Goal: Task Accomplishment & Management: Manage account settings

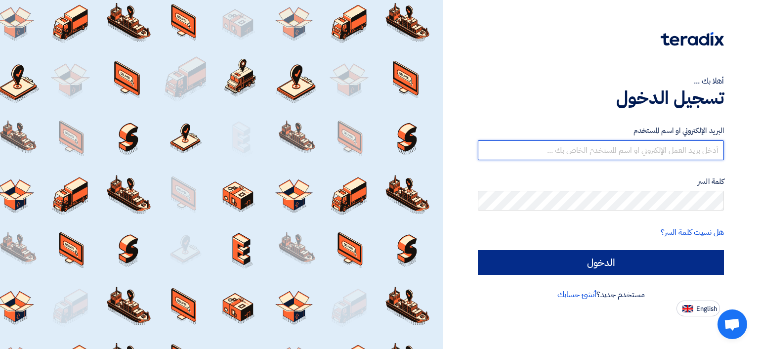
type input "[EMAIL_ADDRESS][DOMAIN_NAME]"
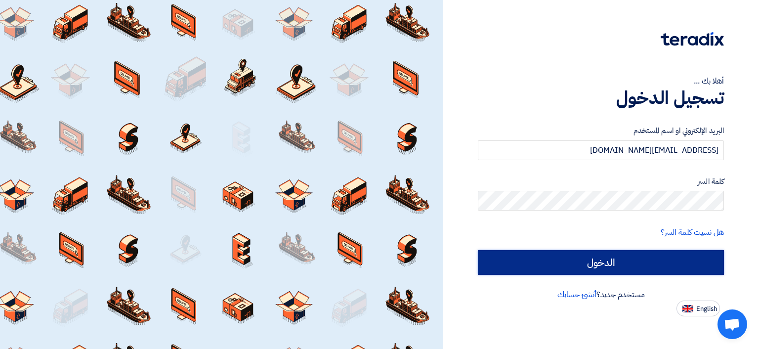
click at [577, 267] on input "الدخول" at bounding box center [601, 262] width 246 height 25
type input "Sign in"
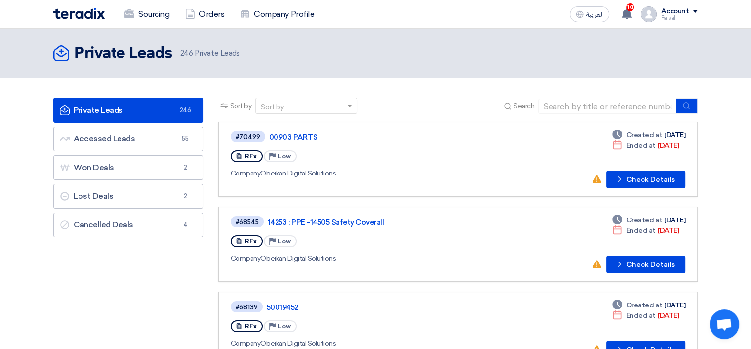
click at [353, 104] on span at bounding box center [351, 106] width 12 height 10
click at [573, 104] on input at bounding box center [607, 106] width 138 height 15
type input "Tabreed"
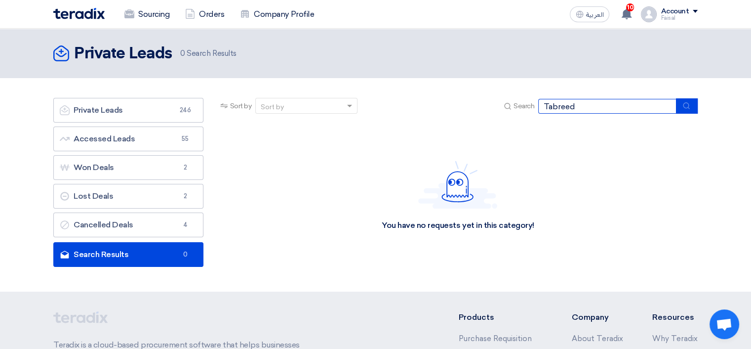
drag, startPoint x: 485, startPoint y: 107, endPoint x: 476, endPoint y: 110, distance: 9.8
click at [476, 110] on div "Sort by Sort by Search Tabreed" at bounding box center [458, 110] width 480 height 24
click at [423, 83] on section "Private Leads Private Leads 246 Accessed Leads Accessed Leads 55 Won Deals Won …" at bounding box center [375, 184] width 751 height 213
click at [133, 58] on h2 "Private Leads" at bounding box center [123, 54] width 98 height 20
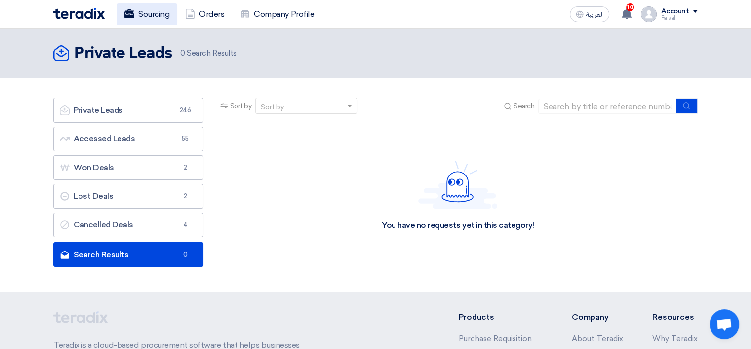
click at [160, 14] on link "Sourcing" at bounding box center [147, 14] width 61 height 22
click at [628, 15] on use at bounding box center [627, 13] width 10 height 11
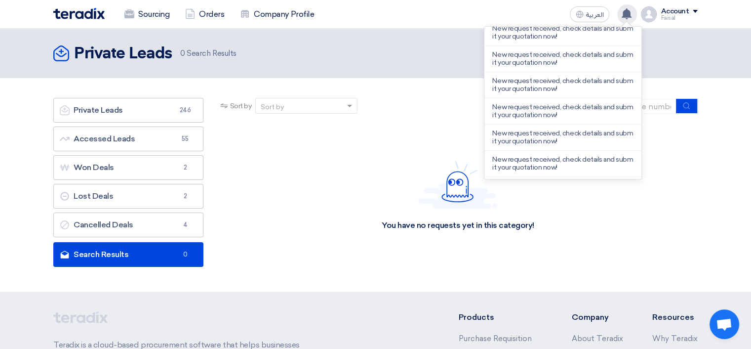
scroll to position [129, 0]
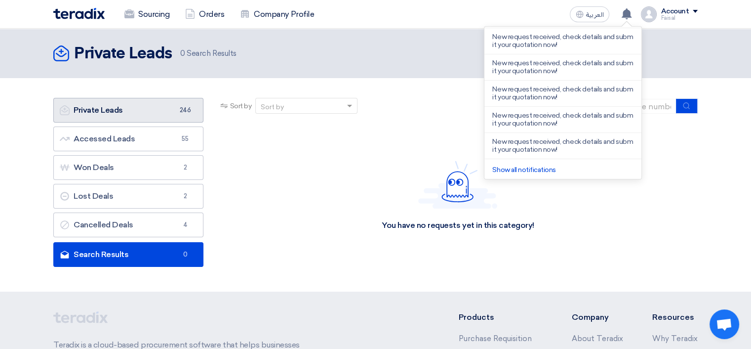
click at [115, 108] on link "Private Leads Private Leads 246" at bounding box center [128, 110] width 150 height 25
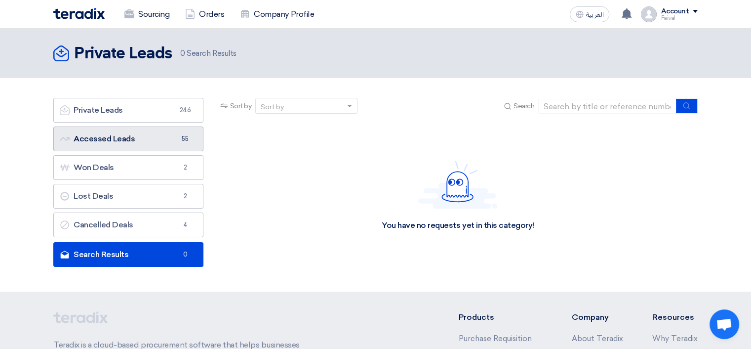
click at [124, 141] on link "Accessed Leads Accessed Leads 55" at bounding box center [128, 138] width 150 height 25
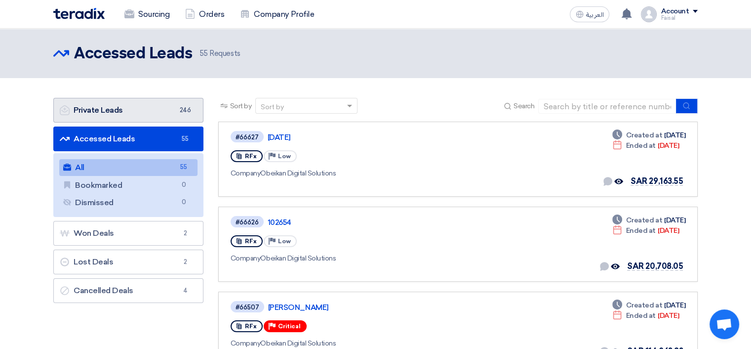
click at [134, 114] on link "Private Leads Private Leads 246" at bounding box center [128, 110] width 150 height 25
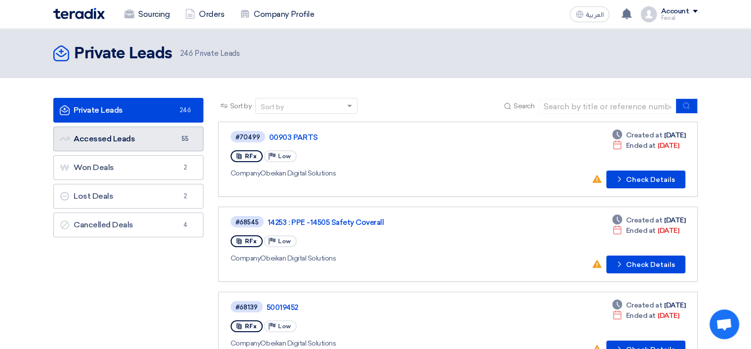
click at [108, 131] on link "Accessed Leads Accessed Leads 55" at bounding box center [128, 138] width 150 height 25
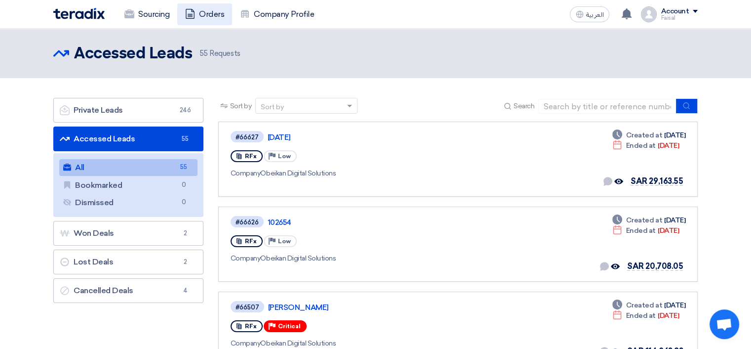
click at [208, 10] on link "Orders" at bounding box center [204, 14] width 55 height 22
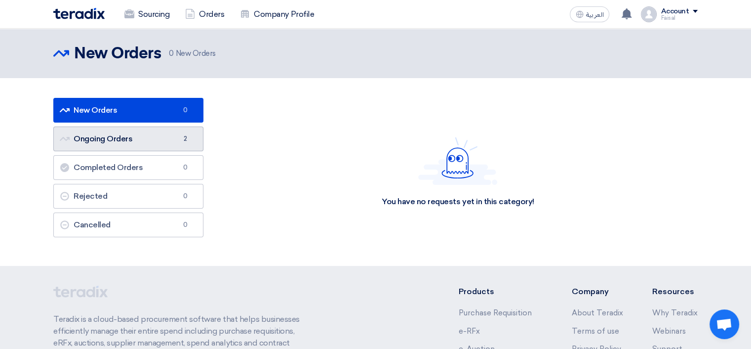
click at [142, 140] on link "Ongoing Orders Ongoing Orders 2" at bounding box center [128, 138] width 150 height 25
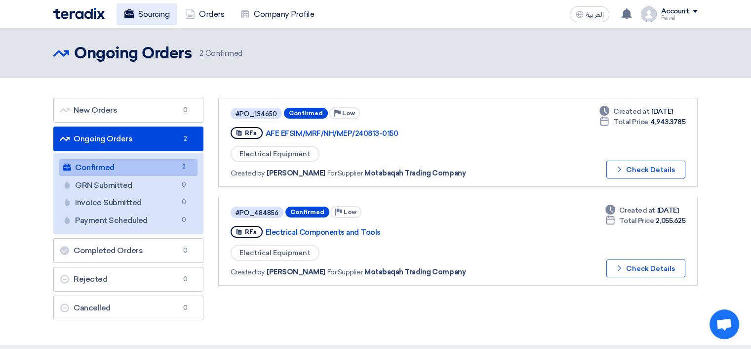
click at [155, 18] on link "Sourcing" at bounding box center [147, 14] width 61 height 22
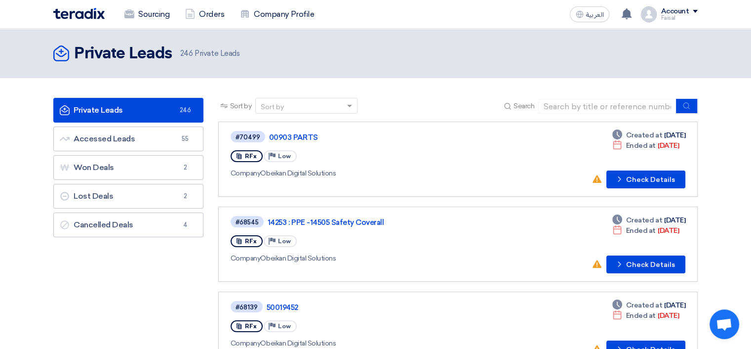
click at [300, 101] on div "Sort by" at bounding box center [300, 106] width 89 height 12
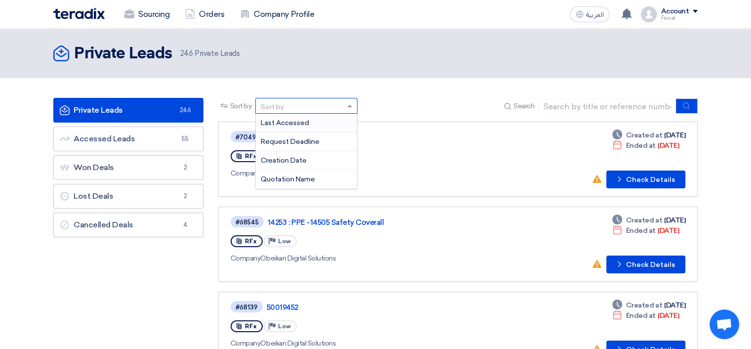
click at [401, 99] on div "Sort by Sort by Last Accessed Request Deadline Creation Date Quotation Name Sea…" at bounding box center [458, 110] width 480 height 24
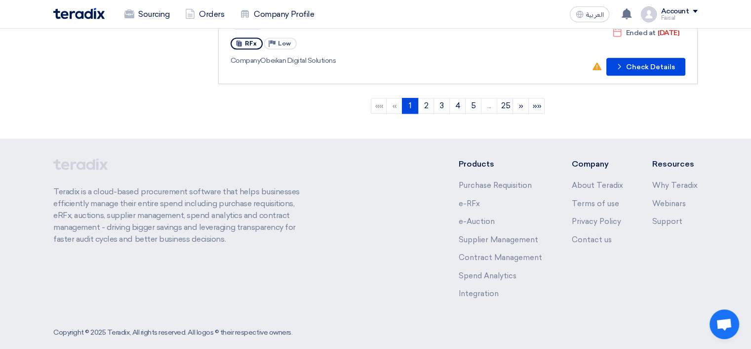
scroll to position [881, 0]
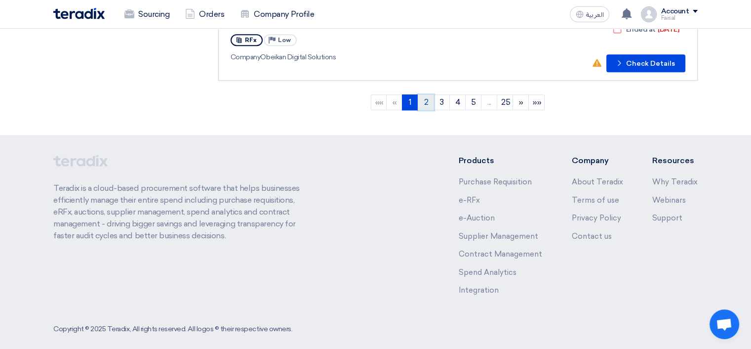
click at [424, 94] on link "2" at bounding box center [426, 102] width 16 height 16
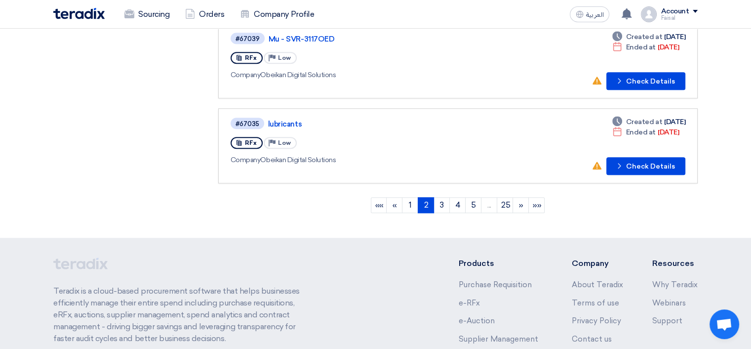
scroll to position [840, 0]
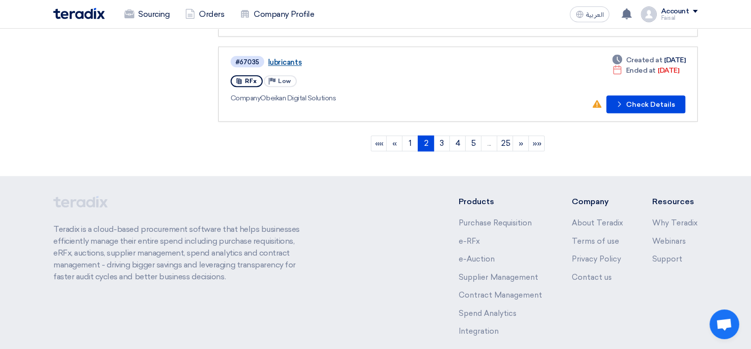
click at [292, 58] on link "lubricants" at bounding box center [391, 62] width 247 height 9
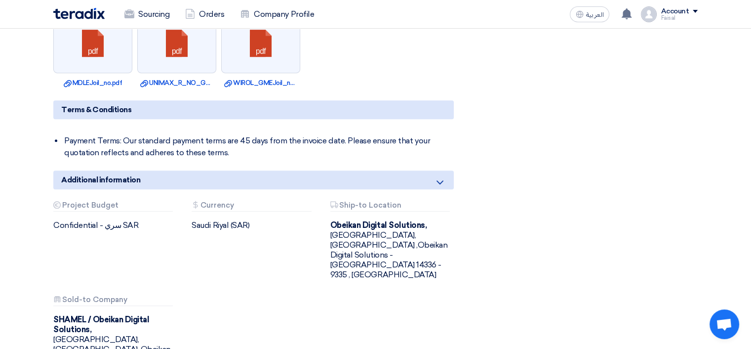
scroll to position [494, 0]
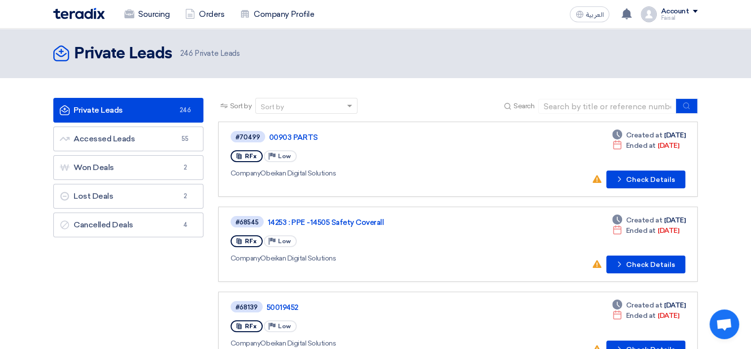
click at [350, 104] on span at bounding box center [351, 106] width 12 height 10
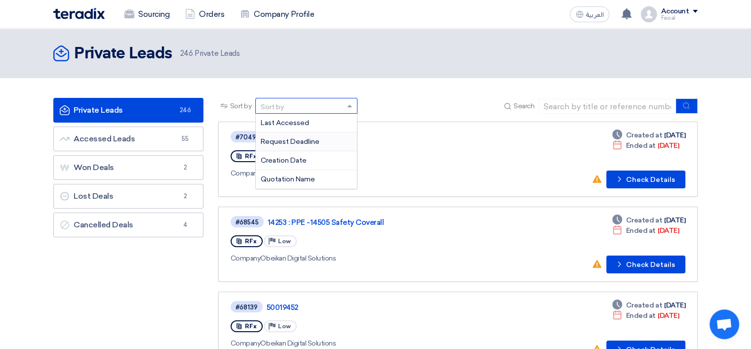
click at [322, 141] on div "Request Deadline" at bounding box center [306, 141] width 101 height 19
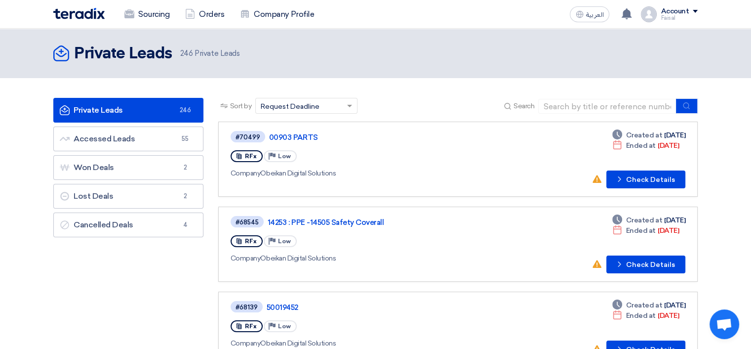
click at [352, 108] on span at bounding box center [351, 106] width 12 height 10
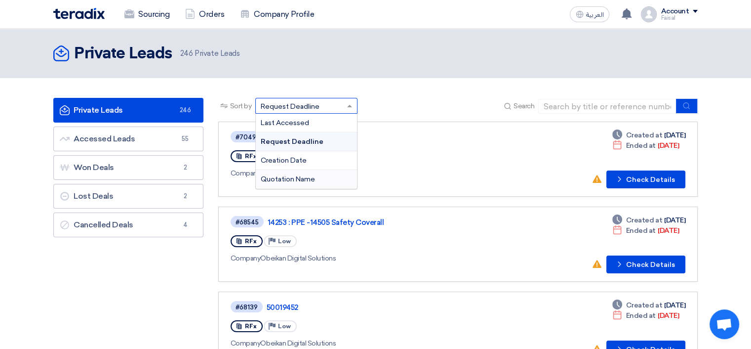
click at [324, 177] on div "Quotation Name" at bounding box center [306, 179] width 101 height 18
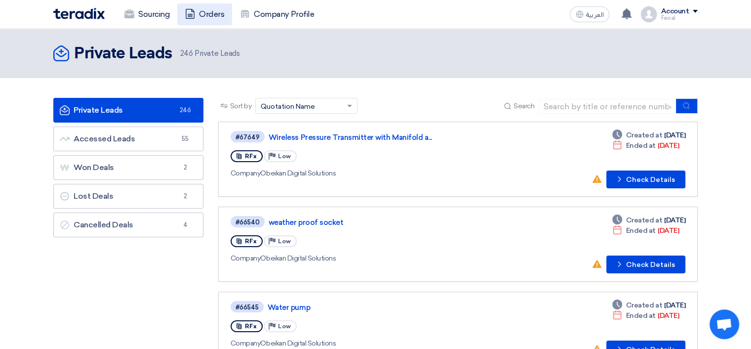
click at [197, 12] on link "Orders" at bounding box center [204, 14] width 55 height 22
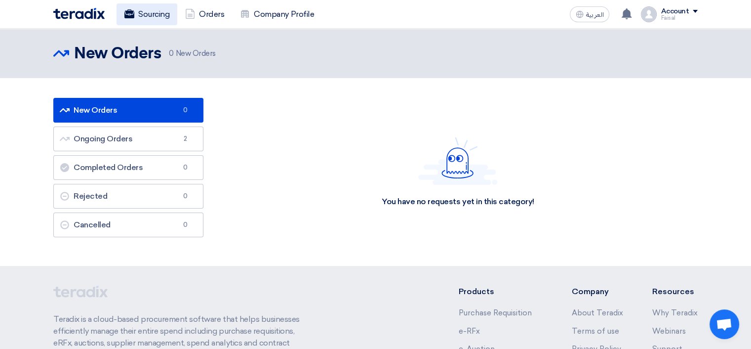
click at [143, 13] on link "Sourcing" at bounding box center [147, 14] width 61 height 22
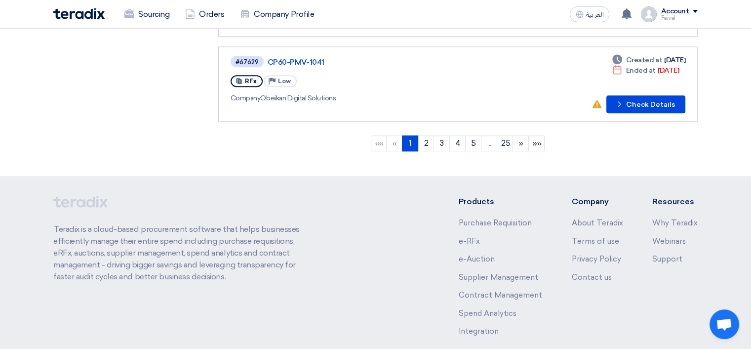
scroll to position [881, 0]
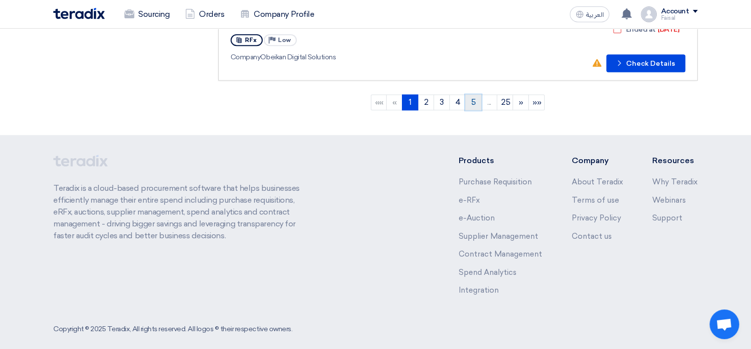
click at [470, 94] on link "5" at bounding box center [473, 102] width 16 height 16
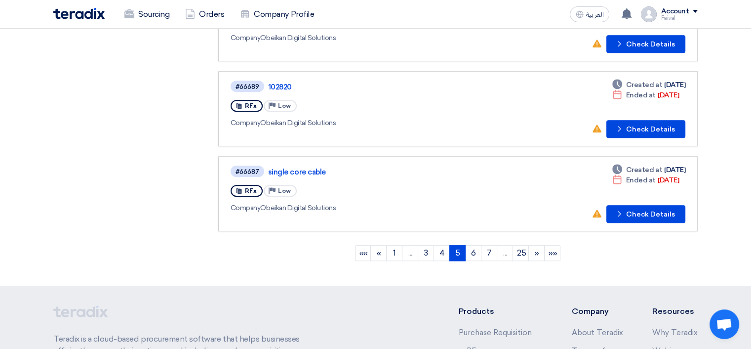
scroll to position [790, 0]
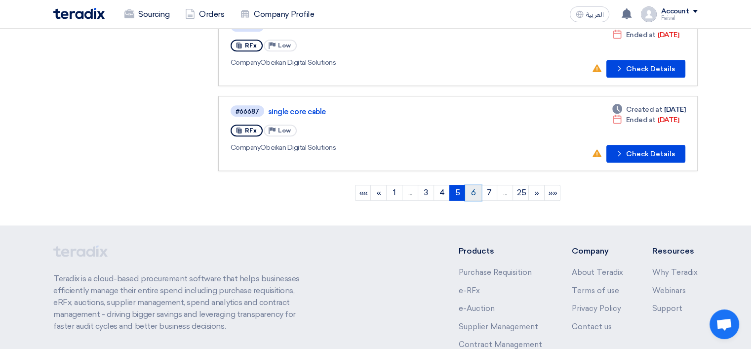
click at [471, 185] on link "6" at bounding box center [473, 193] width 16 height 16
click at [474, 185] on link "7" at bounding box center [473, 193] width 16 height 16
click at [488, 185] on link "9" at bounding box center [489, 193] width 16 height 16
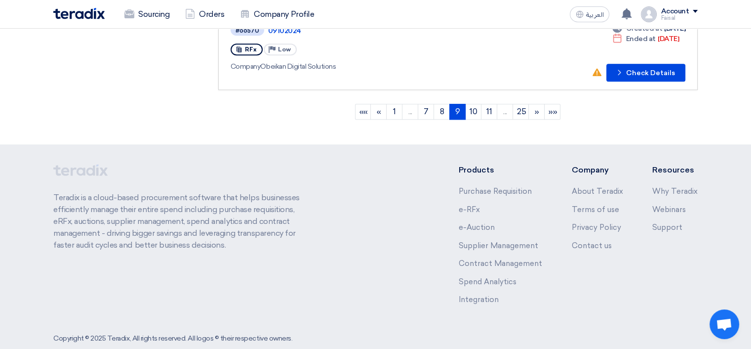
scroll to position [881, 0]
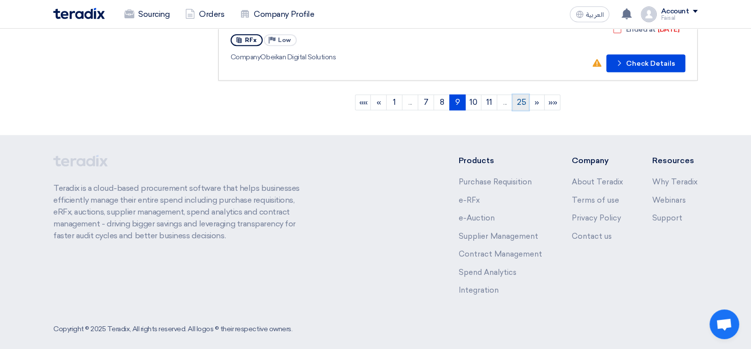
click at [522, 94] on link "25" at bounding box center [521, 102] width 16 height 16
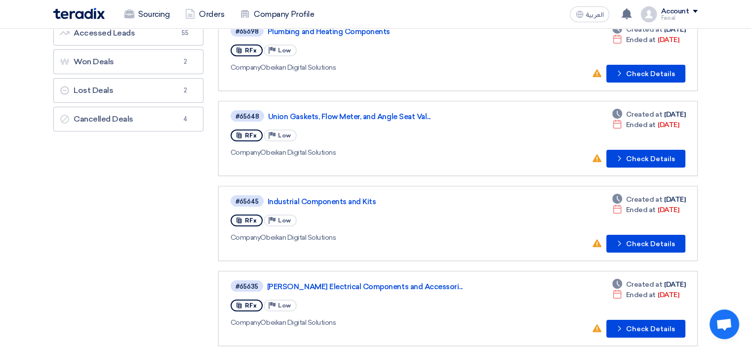
scroll to position [0, 0]
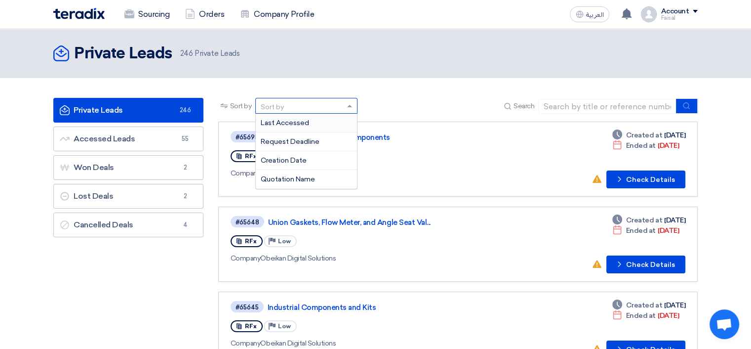
click at [350, 111] on div "Sort by" at bounding box center [306, 106] width 102 height 16
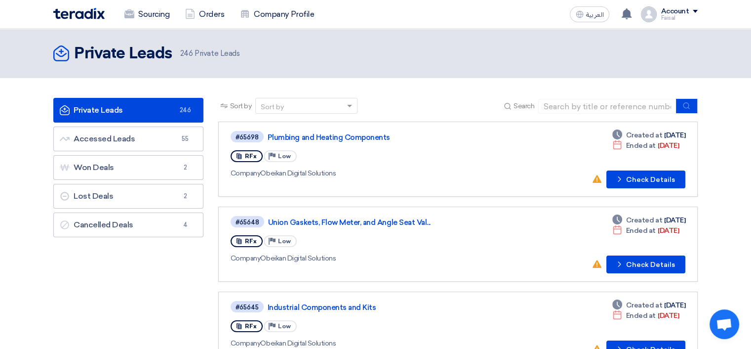
click at [441, 100] on div "Sort by Sort by Search" at bounding box center [458, 110] width 480 height 24
click at [665, 10] on div "Account" at bounding box center [675, 11] width 28 height 8
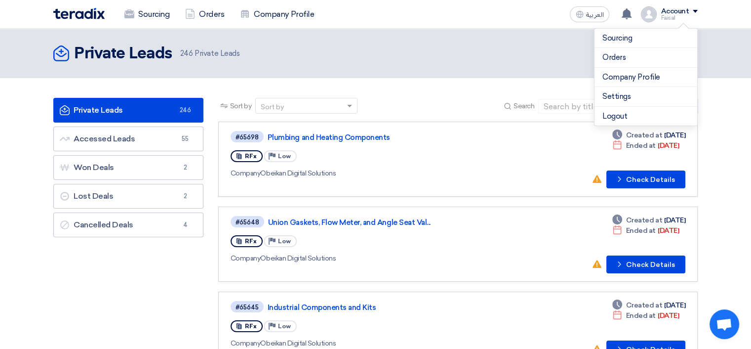
click at [410, 63] on div "Private Leads Private Leads 246 Private Leads" at bounding box center [375, 53] width 645 height 20
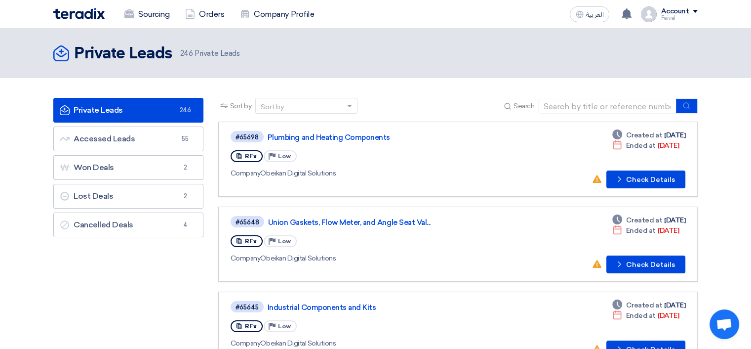
click at [689, 5] on div "العربية ع New request received, check details and submit your quotation now! [D…" at bounding box center [632, 14] width 132 height 20
click at [678, 15] on div "Faisal" at bounding box center [679, 17] width 37 height 5
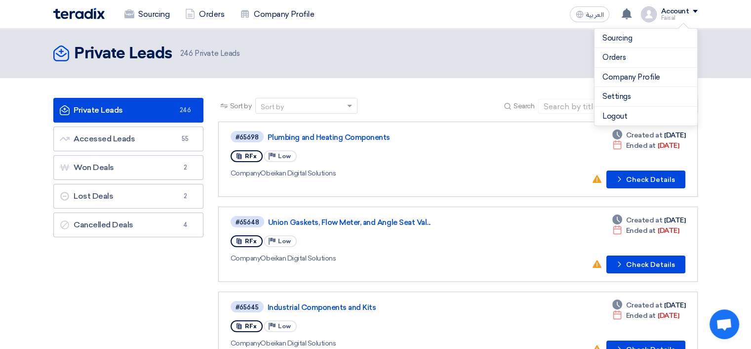
click at [421, 107] on div "Sort by Sort by Search" at bounding box center [458, 110] width 480 height 24
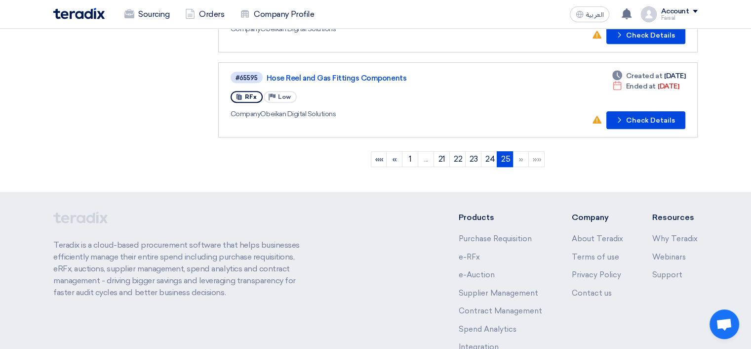
scroll to position [397, 0]
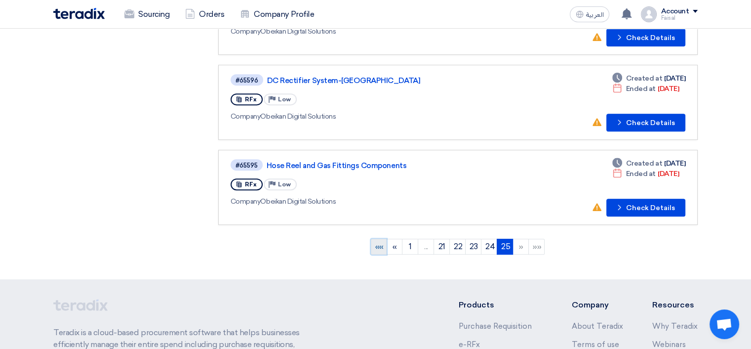
click at [376, 242] on span "««" at bounding box center [379, 246] width 8 height 9
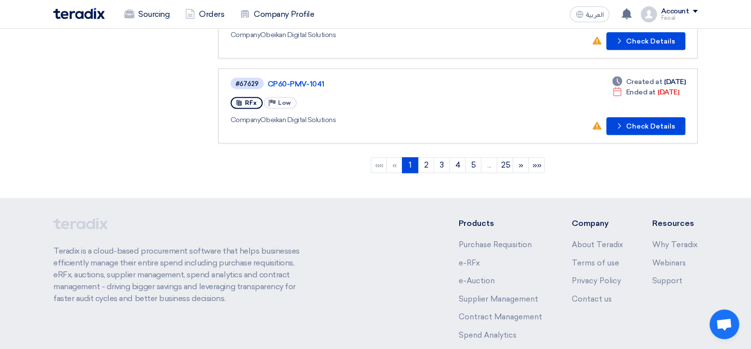
scroll to position [840, 0]
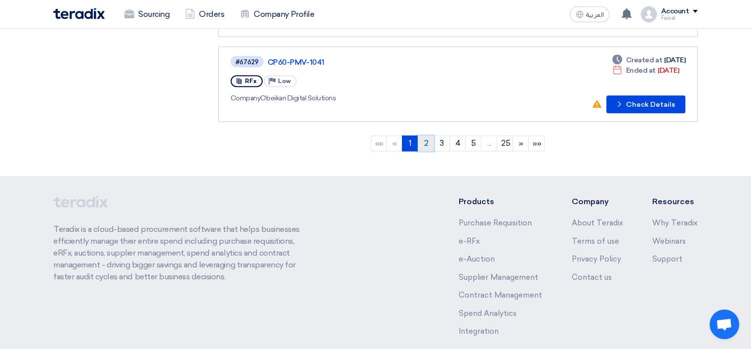
click at [423, 135] on link "2" at bounding box center [426, 143] width 16 height 16
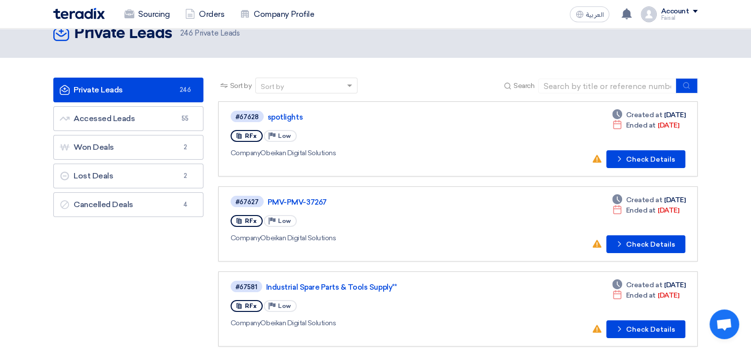
scroll to position [0, 0]
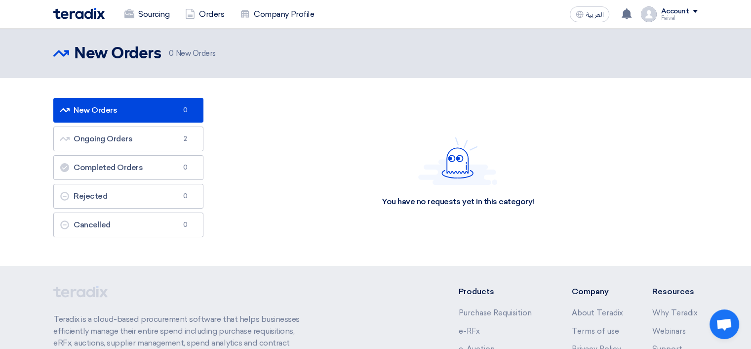
click at [142, 115] on link "New Orders New Orders 0" at bounding box center [128, 110] width 150 height 25
click at [149, 13] on link "Sourcing" at bounding box center [147, 14] width 61 height 22
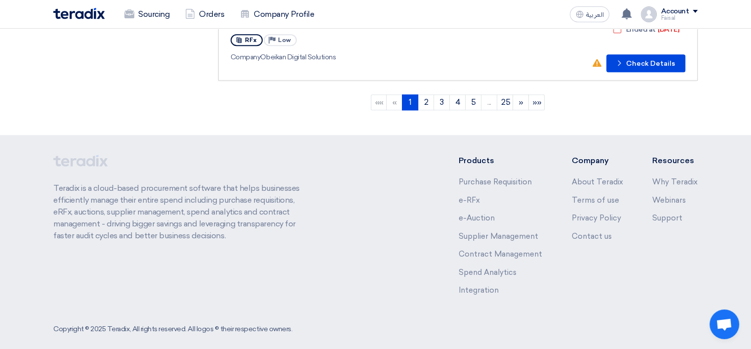
scroll to position [732, 0]
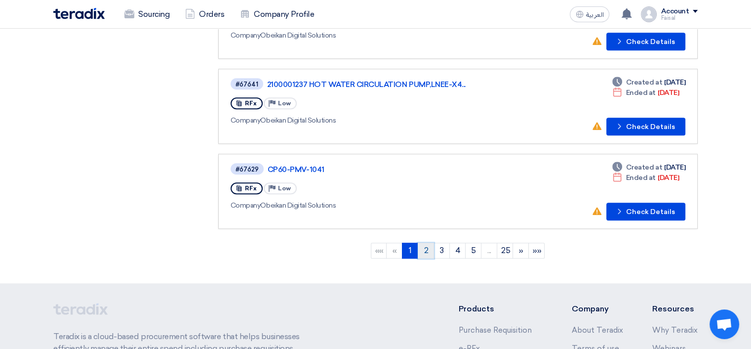
click at [421, 242] on link "2" at bounding box center [426, 250] width 16 height 16
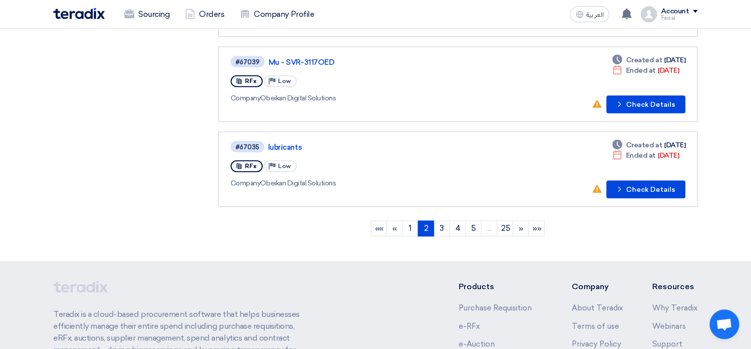
scroll to position [881, 0]
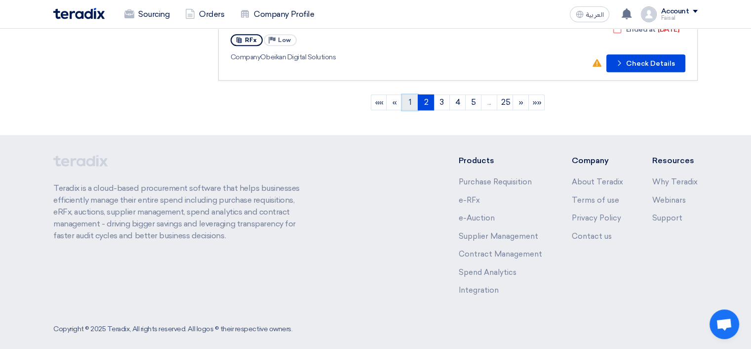
click at [407, 94] on link "1" at bounding box center [410, 102] width 16 height 16
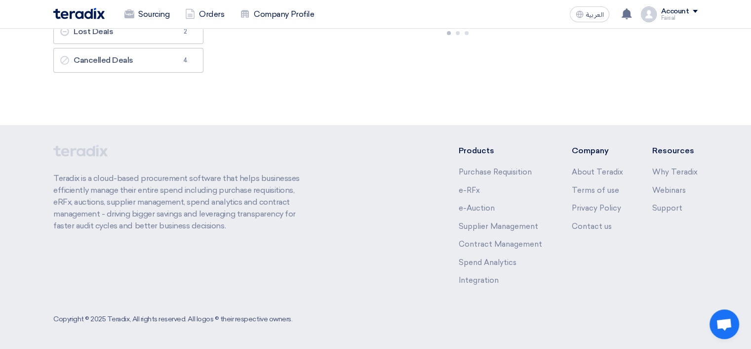
scroll to position [0, 0]
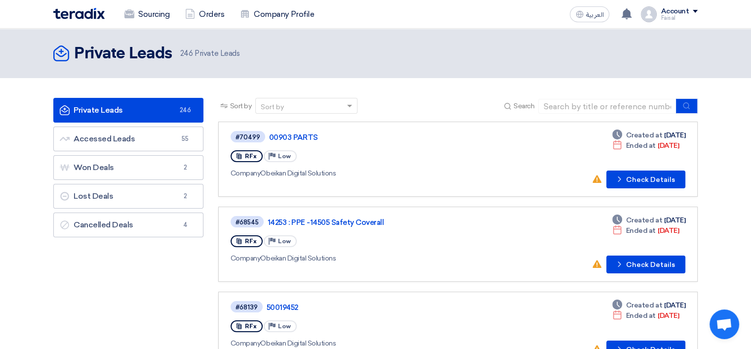
click at [660, 18] on div "Account Faisal Sourcing Orders Company Profile Settings Logout" at bounding box center [669, 14] width 57 height 16
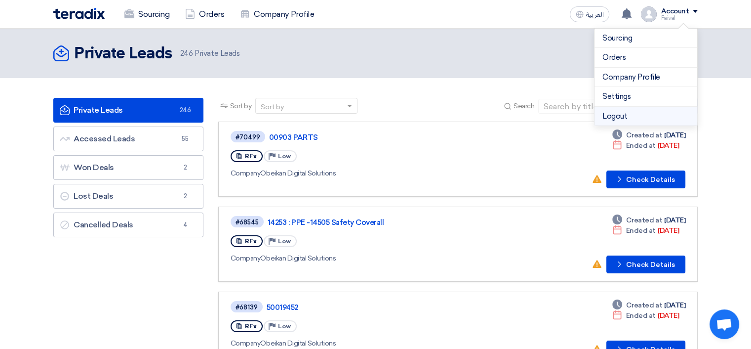
click at [610, 115] on li "Logout" at bounding box center [646, 116] width 103 height 19
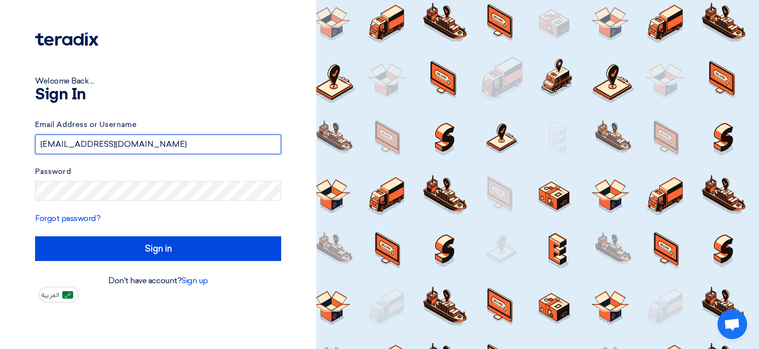
drag, startPoint x: 63, startPoint y: 145, endPoint x: 30, endPoint y: 141, distance: 33.8
click at [30, 141] on div "Welcome Back ... Sign In Email Address or Username [EMAIL_ADDRESS][DOMAIN_NAME]…" at bounding box center [157, 151] width 301 height 302
type input "[EMAIL_ADDRESS][DOMAIN_NAME]"
drag, startPoint x: 88, startPoint y: 146, endPoint x: 3, endPoint y: 146, distance: 84.9
click at [3, 146] on div "Welcome Back ... Sign In Email Address or Username [EMAIL_ADDRESS][DOMAIN_NAME]…" at bounding box center [158, 174] width 316 height 349
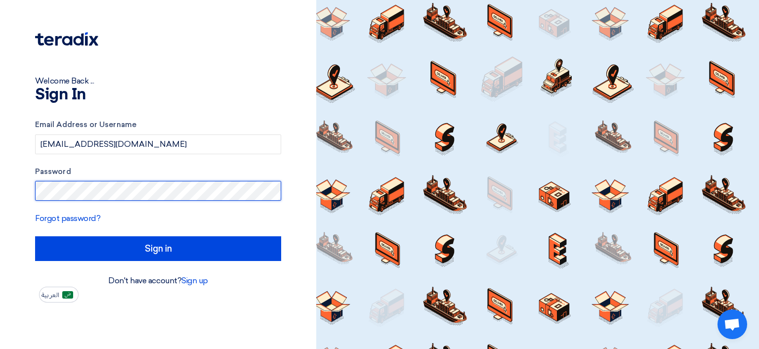
click at [0, 193] on div "Welcome Back ... Sign In Email Address or Username [EMAIL_ADDRESS][DOMAIN_NAME]…" at bounding box center [158, 174] width 316 height 349
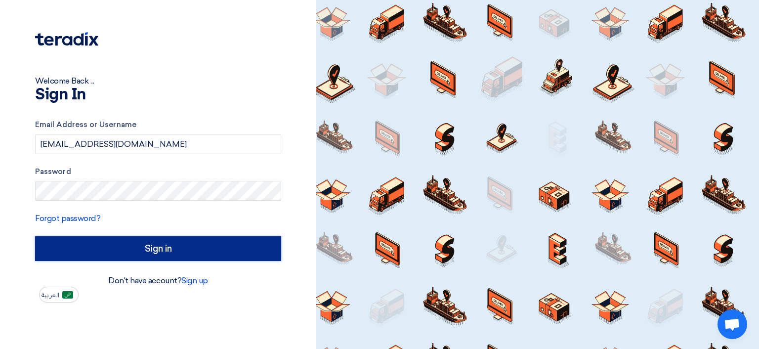
click at [47, 248] on input "Sign in" at bounding box center [158, 248] width 246 height 25
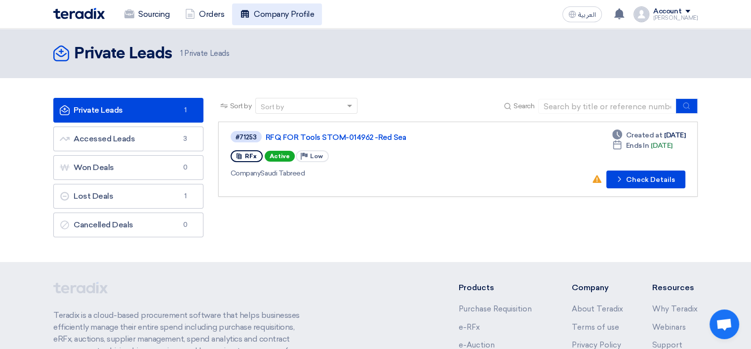
click at [299, 19] on link "Company Profile" at bounding box center [277, 14] width 90 height 22
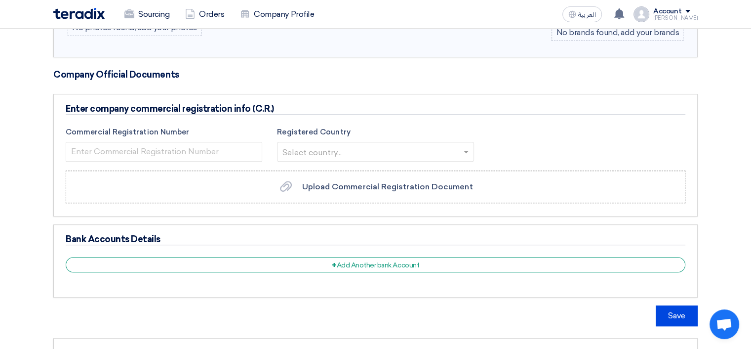
scroll to position [444, 0]
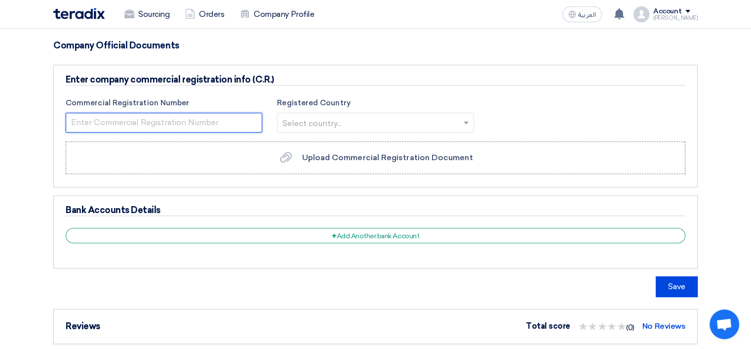
click at [217, 120] on input "number" at bounding box center [164, 123] width 197 height 20
type input "1010476867"
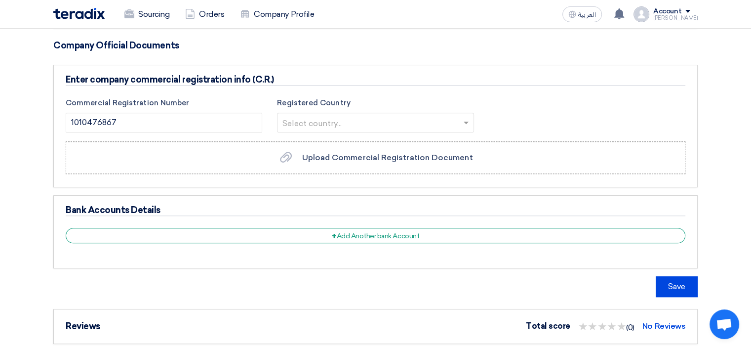
click at [322, 120] on input "text" at bounding box center [371, 123] width 176 height 16
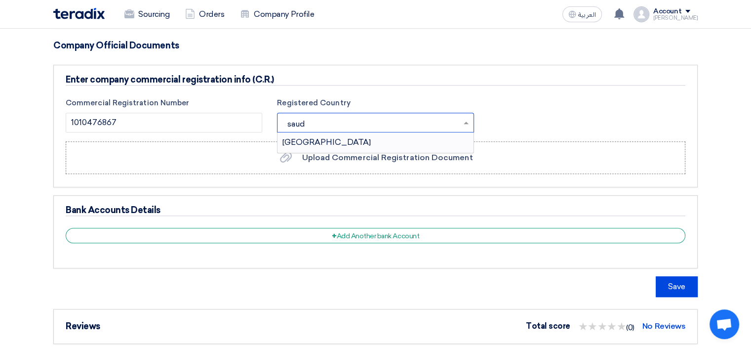
type input "saudi"
click at [326, 138] on span "[GEOGRAPHIC_DATA]" at bounding box center [327, 141] width 88 height 9
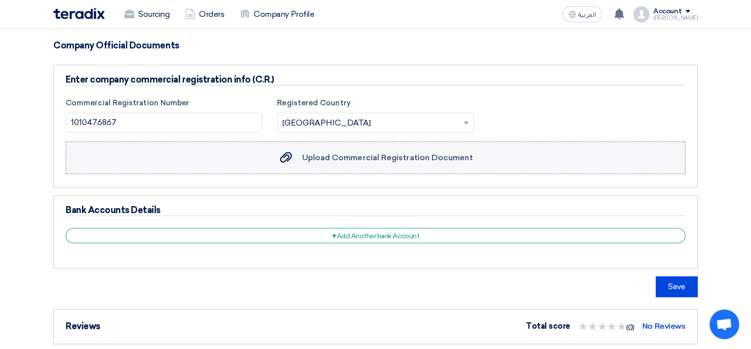
click at [318, 156] on span "Upload Commercial Registration Document" at bounding box center [387, 157] width 171 height 9
click at [0, 0] on input "Upload Commercial Registration Document Upload Commercial Registration Document" at bounding box center [0, 0] width 0 height 0
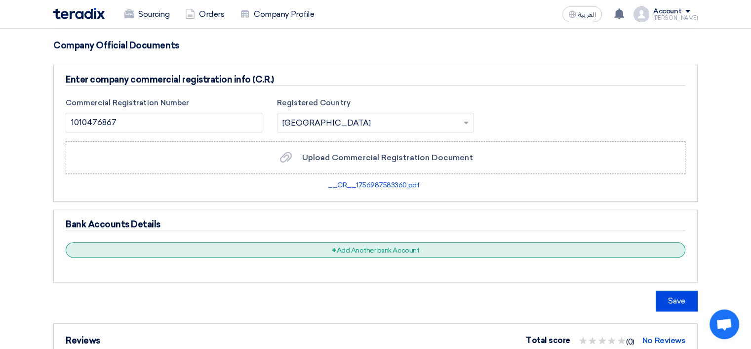
click at [302, 248] on div "+ Add Another bank Account" at bounding box center [376, 249] width 620 height 15
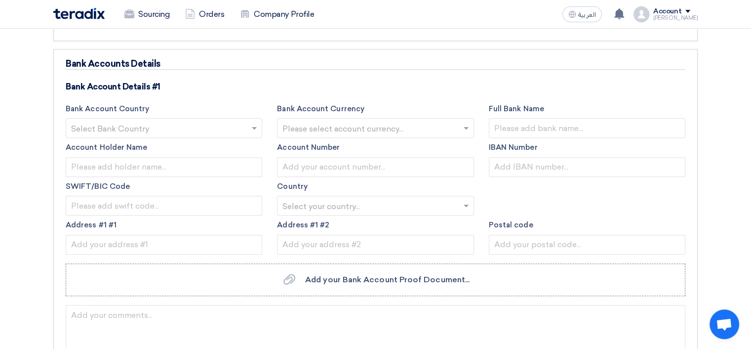
scroll to position [642, 0]
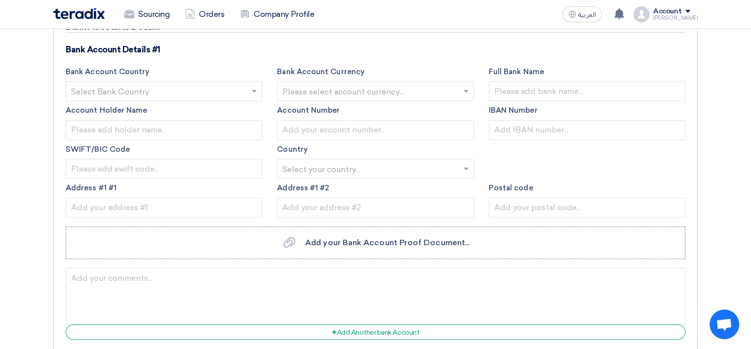
click at [195, 84] on input "text" at bounding box center [159, 92] width 176 height 16
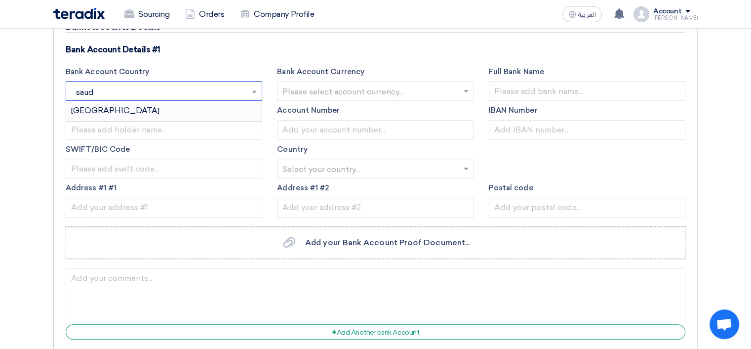
type input "saudi"
click at [182, 108] on div "[GEOGRAPHIC_DATA]" at bounding box center [164, 111] width 196 height 20
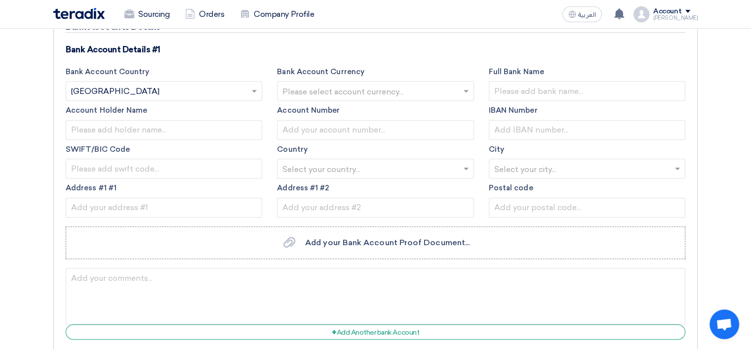
click at [328, 87] on input "text" at bounding box center [371, 92] width 176 height 16
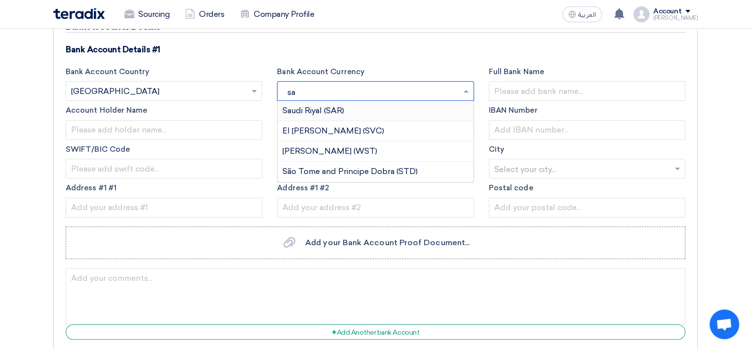
type input "sar"
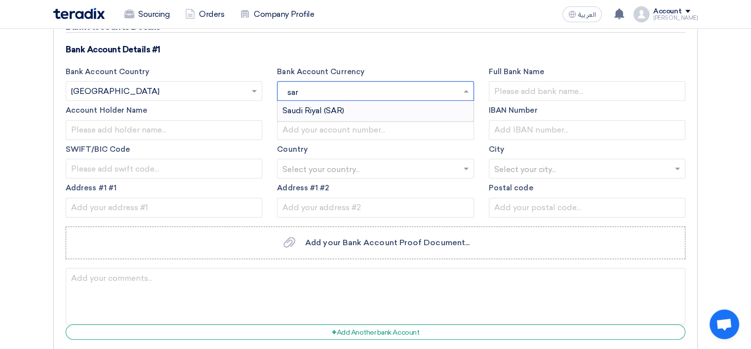
click at [317, 106] on span "Saudi Riyal (SAR)" at bounding box center [314, 110] width 62 height 9
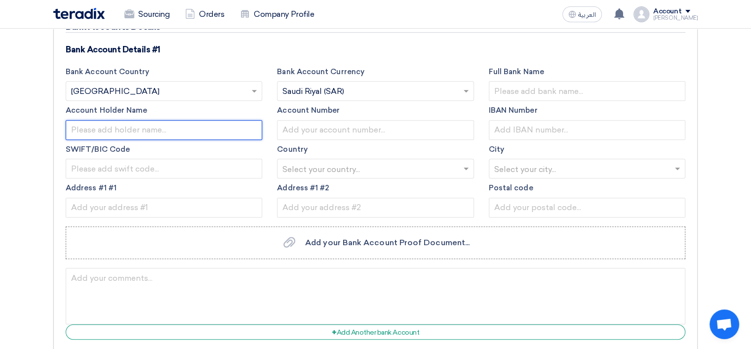
click at [172, 128] on input "text" at bounding box center [164, 130] width 197 height 20
type input "Motabaqah Trading Co"
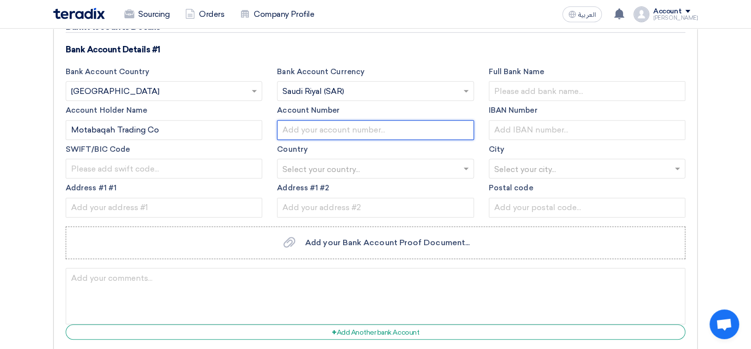
click at [350, 125] on input "text" at bounding box center [375, 130] width 197 height 20
type input "98744600775"
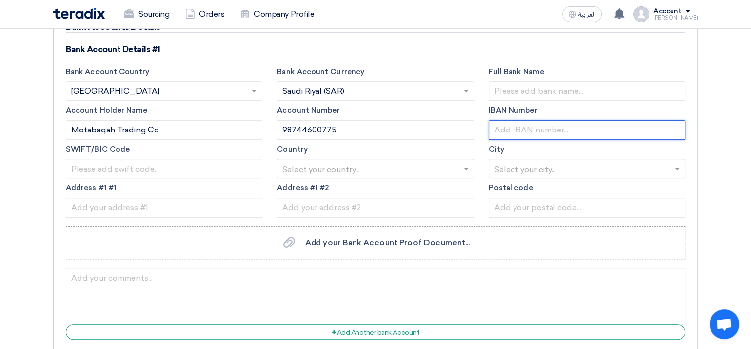
click at [531, 128] on input "text" at bounding box center [587, 130] width 197 height 20
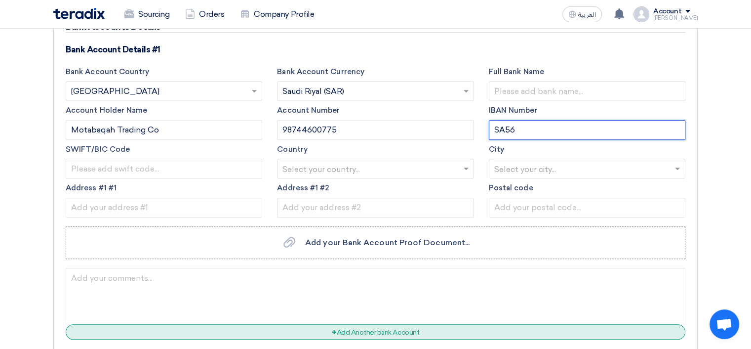
paste input "55000000098744600775"
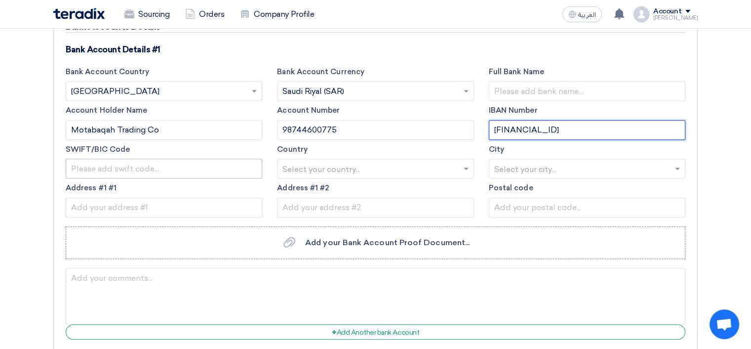
type input "[FINANCIAL_ID]"
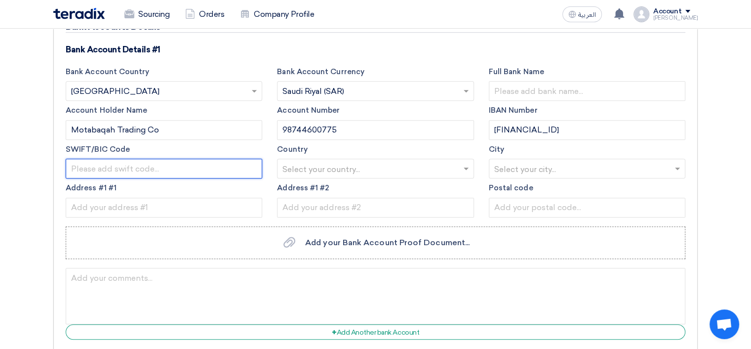
click at [131, 163] on input "text" at bounding box center [164, 169] width 197 height 20
paste input "[SWIFT_CODE]"
type input "[SWIFT_CODE]"
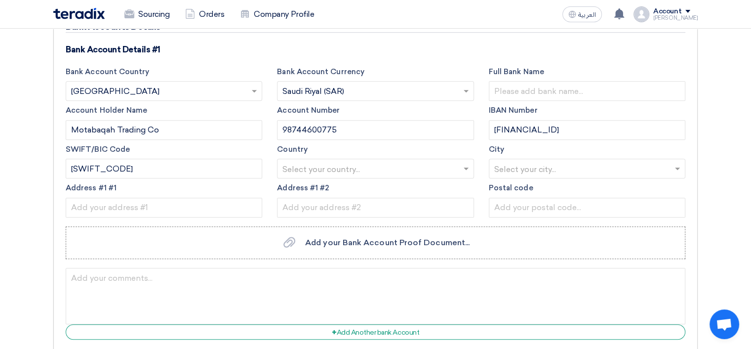
click at [327, 161] on input "text" at bounding box center [371, 169] width 176 height 16
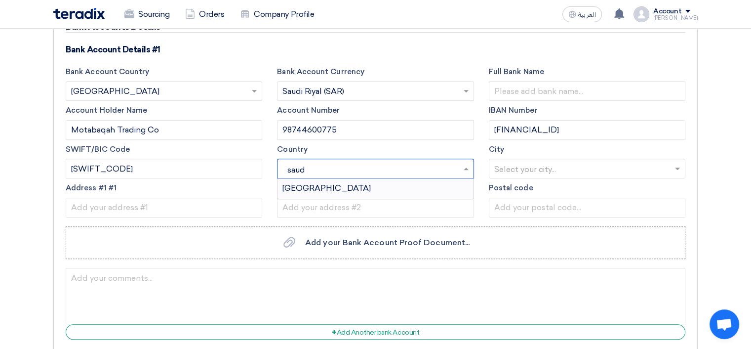
type input "saudi"
click at [342, 190] on div "[GEOGRAPHIC_DATA]" at bounding box center [376, 188] width 196 height 20
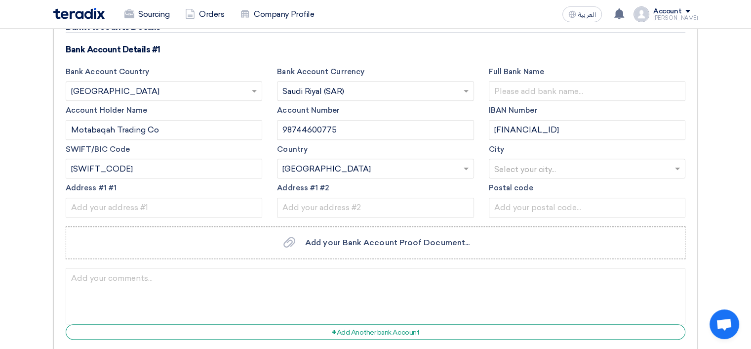
click at [512, 164] on input "text" at bounding box center [582, 169] width 176 height 16
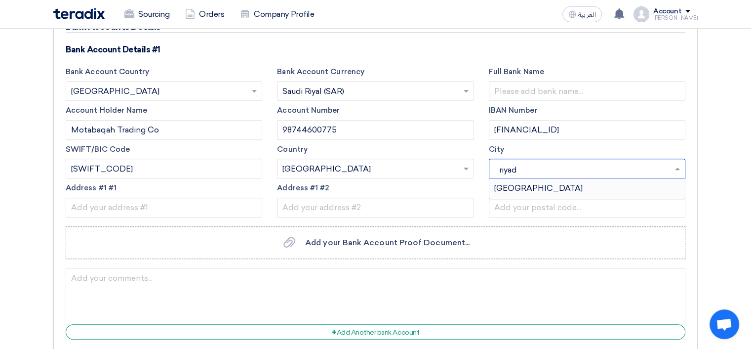
type input "[GEOGRAPHIC_DATA]"
click at [527, 191] on div "[GEOGRAPHIC_DATA]" at bounding box center [587, 188] width 196 height 20
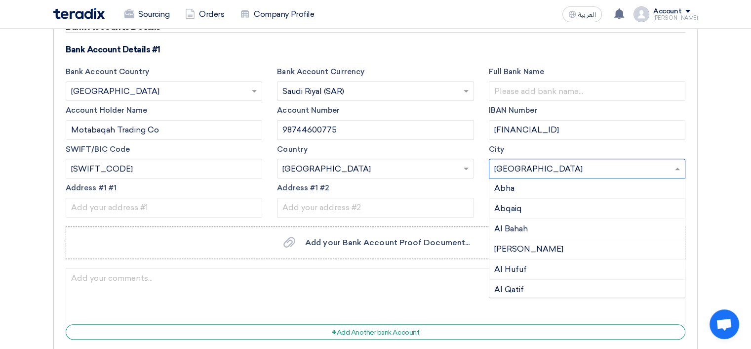
click at [526, 165] on input "text" at bounding box center [582, 169] width 176 height 16
drag, startPoint x: 520, startPoint y: 163, endPoint x: 464, endPoint y: 170, distance: 56.2
click at [464, 170] on div "Bank Account Country Select Bank Country × [GEOGRAPHIC_DATA] × Bank Account Cur…" at bounding box center [375, 143] width 635 height 155
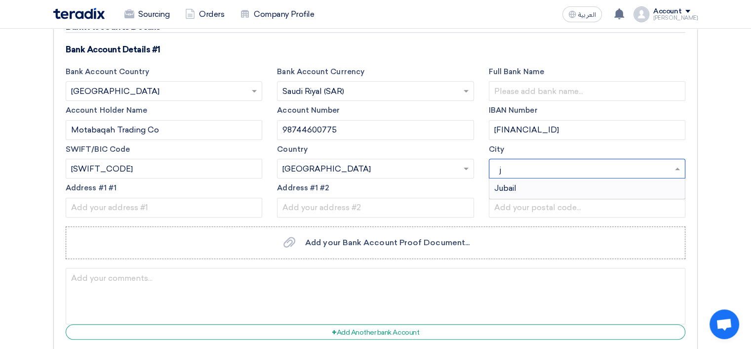
type input "ju"
click at [514, 184] on span "Jubail" at bounding box center [505, 187] width 22 height 9
click at [516, 169] on input "text" at bounding box center [582, 169] width 176 height 16
type input "r"
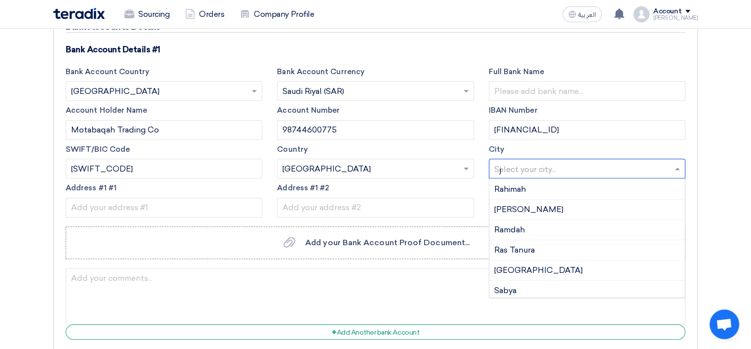
scroll to position [0, 0]
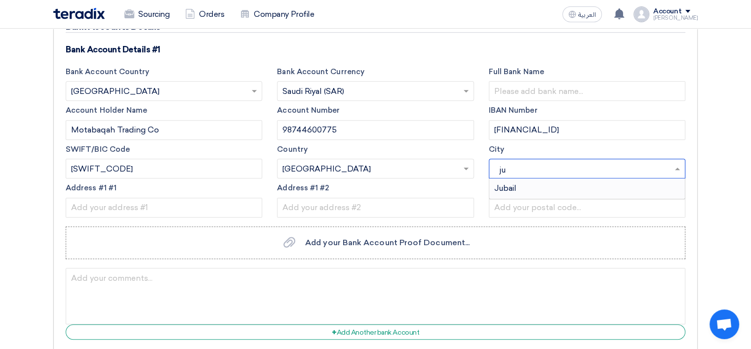
type input "j"
type input "riy"
click at [514, 183] on span "[GEOGRAPHIC_DATA]" at bounding box center [538, 187] width 88 height 9
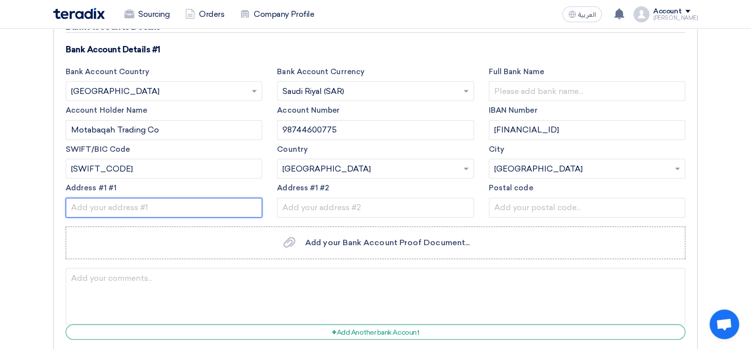
click at [174, 207] on input "text" at bounding box center [164, 208] width 197 height 20
type input "[PERSON_NAME]"
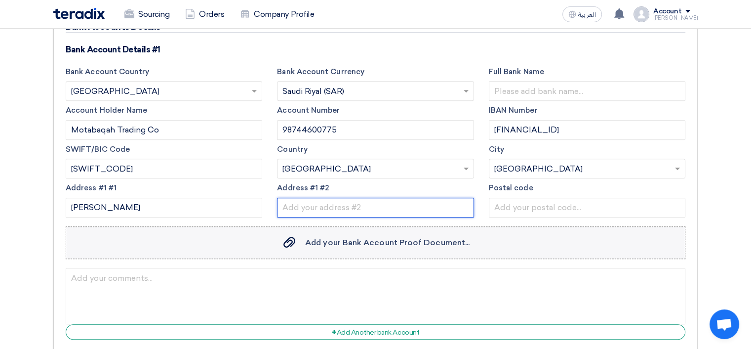
type input ", [GEOGRAPHIC_DATA], [PERSON_NAME][GEOGRAPHIC_DATA]"
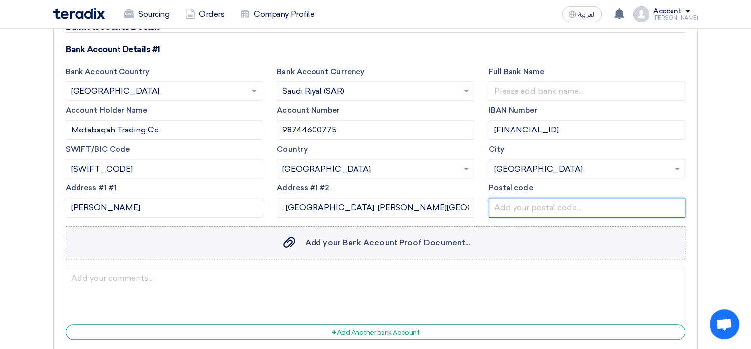
type input "13241"
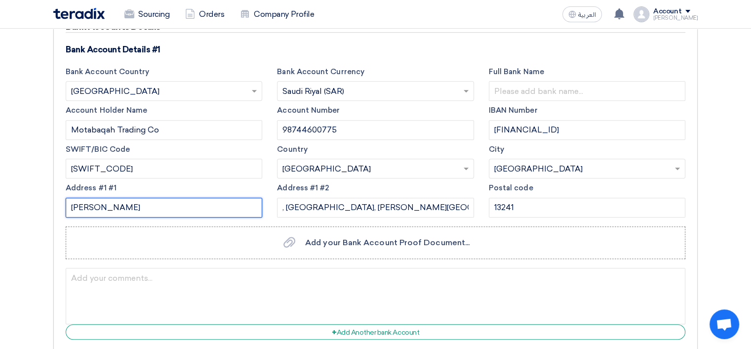
drag, startPoint x: 130, startPoint y: 204, endPoint x: 9, endPoint y: 202, distance: 121.0
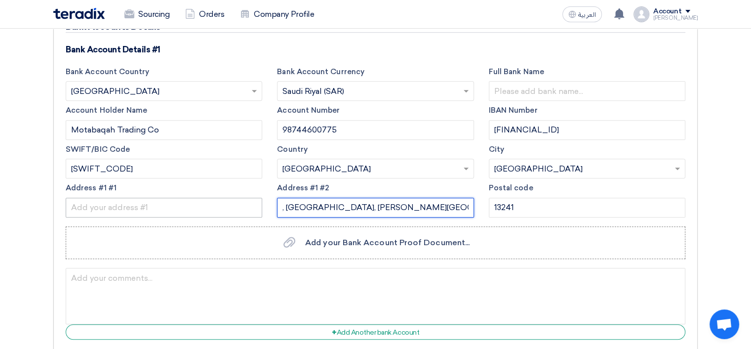
drag, startPoint x: 465, startPoint y: 204, endPoint x: 225, endPoint y: 199, distance: 239.6
click at [225, 199] on div "Bank Account Country Select Bank Country × [GEOGRAPHIC_DATA] × Bank Account Cur…" at bounding box center [375, 143] width 635 height 155
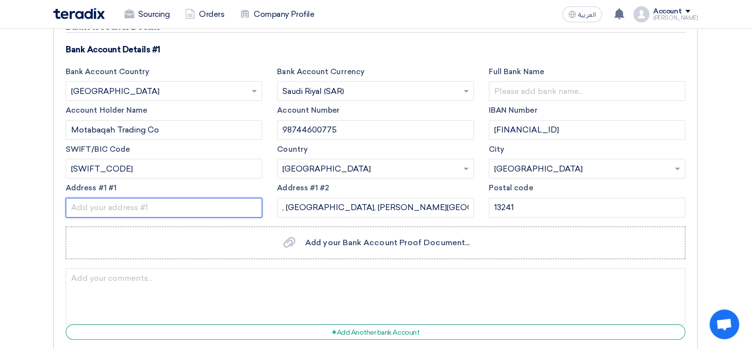
click at [161, 202] on input "text" at bounding box center [164, 208] width 197 height 20
paste input ", [GEOGRAPHIC_DATA], [PERSON_NAME][GEOGRAPHIC_DATA]"
type input ", [GEOGRAPHIC_DATA], [PERSON_NAME][GEOGRAPHIC_DATA]"
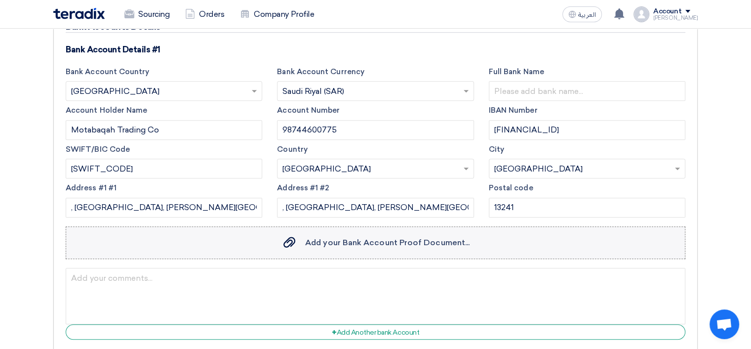
click at [249, 232] on label "Add your Bank Account Proof Document... Add your Bank Account Proof Document..." at bounding box center [376, 242] width 620 height 33
click at [0, 0] on input "Add your Bank Account Proof Document... Add your Bank Account Proof Document..." at bounding box center [0, 0] width 0 height 0
click at [368, 246] on label "Add your Bank Account Proof Document... Add your Bank Account Proof Document..." at bounding box center [376, 242] width 620 height 33
click at [0, 0] on input "Add your Bank Account Proof Document... Add your Bank Account Proof Document..." at bounding box center [0, 0] width 0 height 0
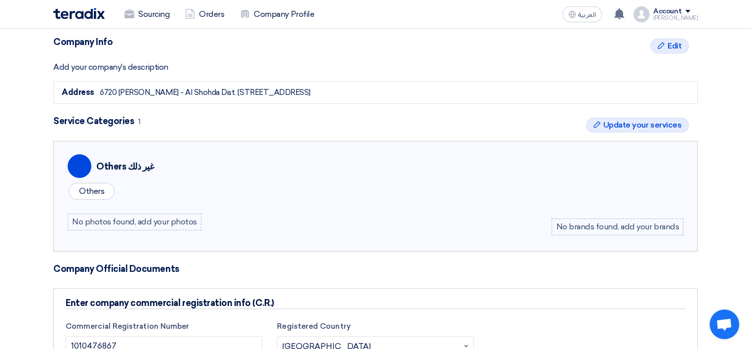
scroll to position [198, 0]
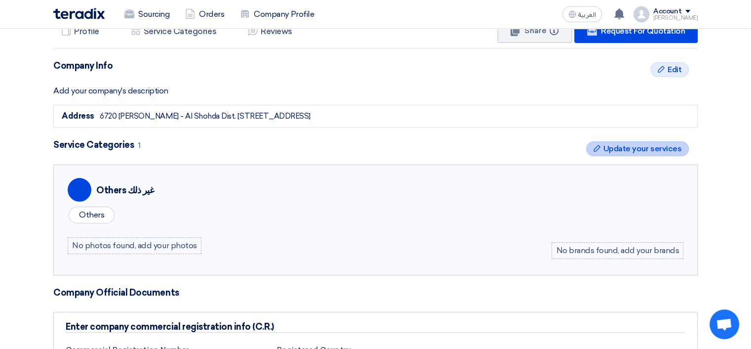
click at [646, 150] on span "Update your services" at bounding box center [643, 149] width 78 height 12
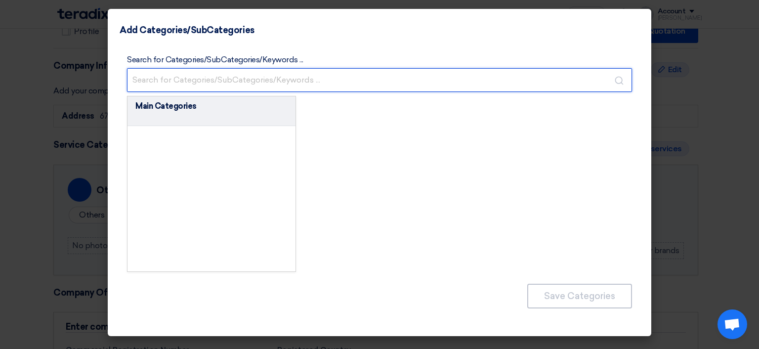
click at [190, 89] on input "text" at bounding box center [379, 80] width 505 height 24
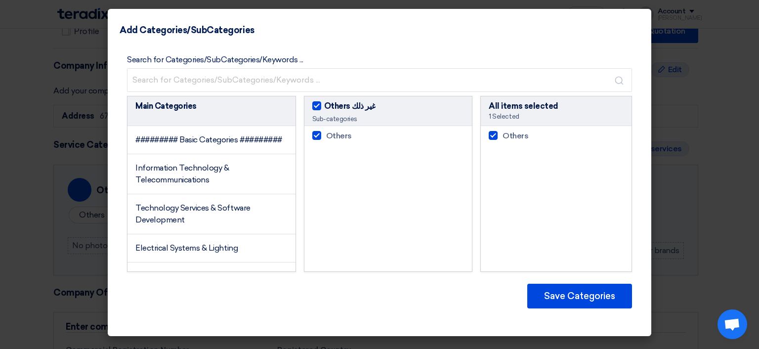
click at [714, 210] on modal-container "Add Categories/SubCategories Search for Categories/SubCategories/Keywords ... M…" at bounding box center [379, 174] width 759 height 349
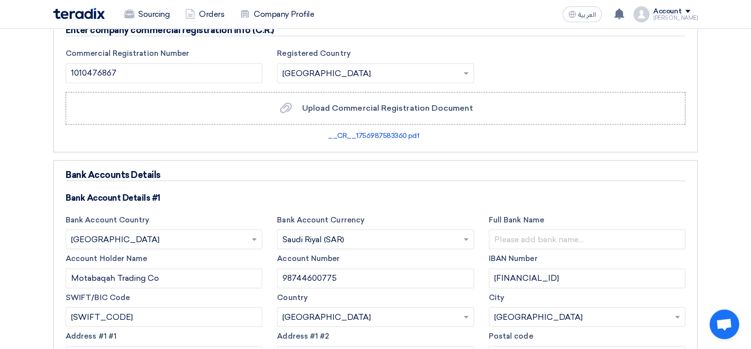
scroll to position [889, 0]
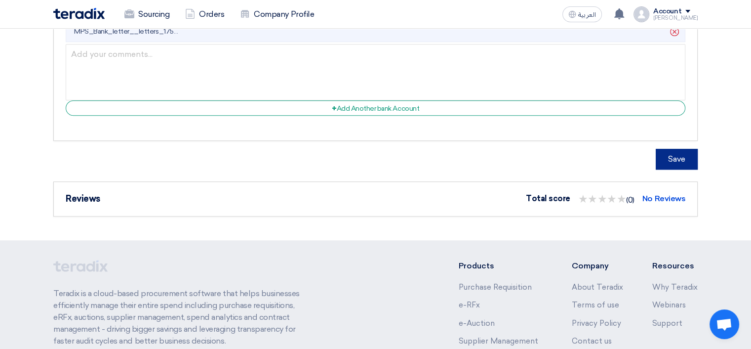
click at [680, 156] on button "Save" at bounding box center [677, 159] width 42 height 21
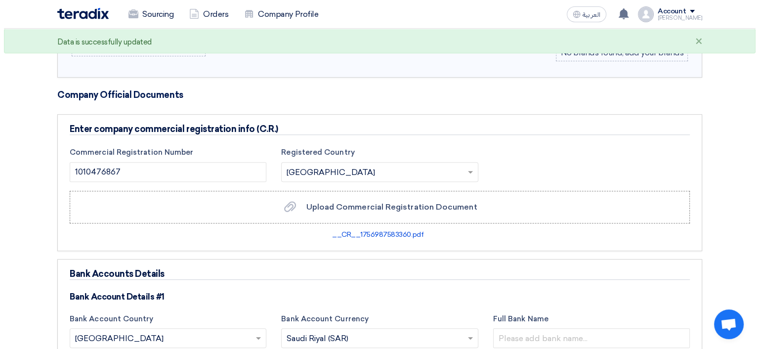
scroll to position [198, 0]
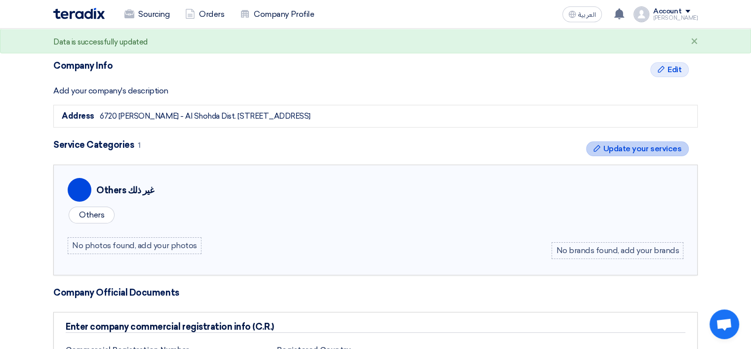
click at [616, 150] on span "Update your services" at bounding box center [643, 149] width 78 height 12
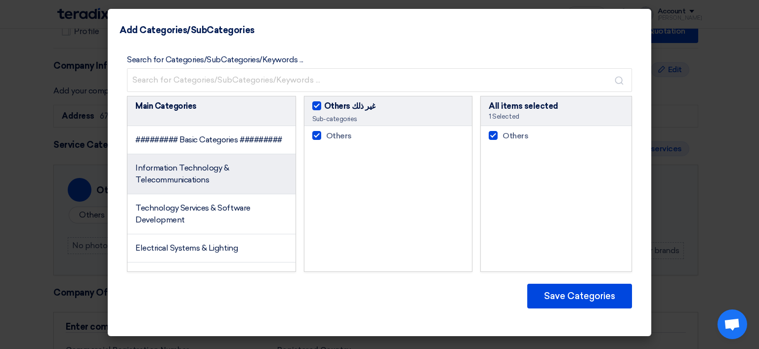
click at [247, 172] on li "Information Technology & Telecommunications" at bounding box center [211, 174] width 168 height 40
checkbox input "false"
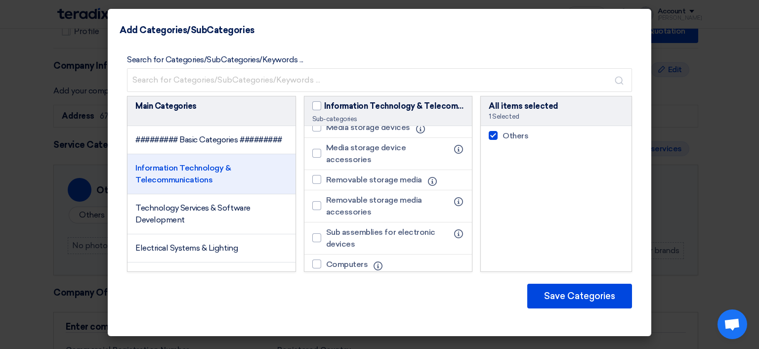
scroll to position [148, 0]
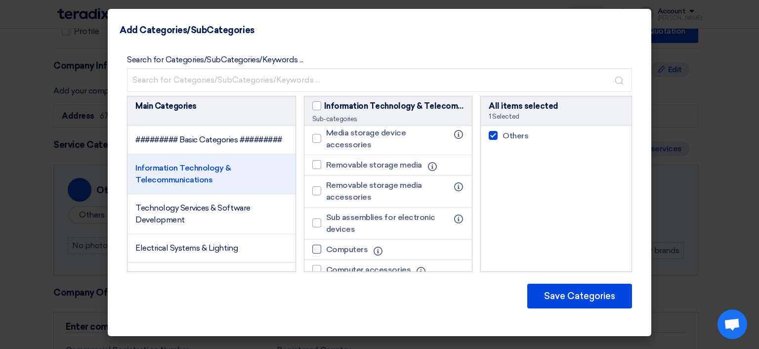
click at [366, 255] on span "Computers" at bounding box center [347, 249] width 42 height 12
click at [332, 252] on input "Computers" at bounding box center [329, 249] width 6 height 6
click at [366, 255] on span "Computers" at bounding box center [347, 249] width 42 height 12
click at [332, 252] on input "Computers" at bounding box center [329, 249] width 6 height 6
checkbox input "false"
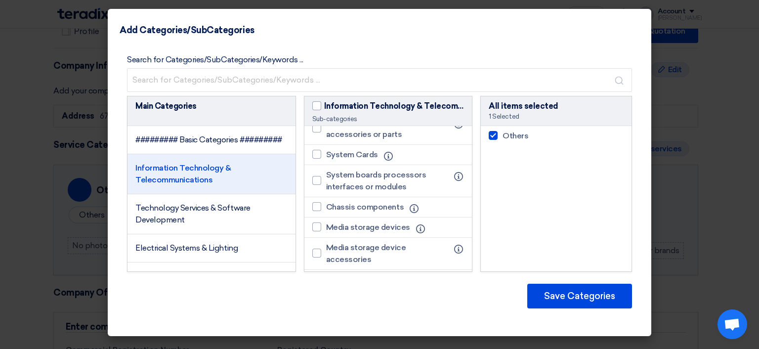
scroll to position [99, 0]
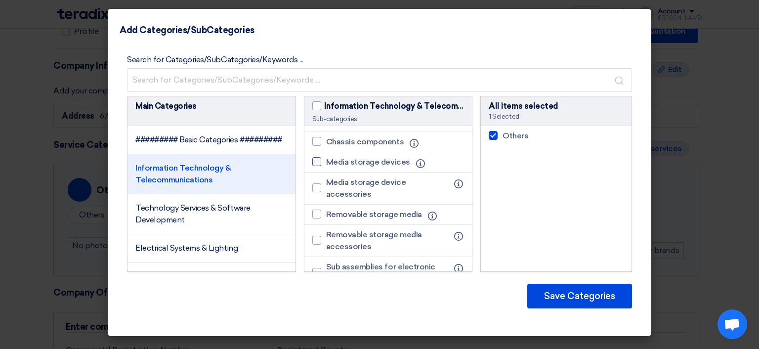
click at [371, 168] on span "Media storage devices" at bounding box center [368, 162] width 84 height 12
click at [332, 165] on input "Media storage devices" at bounding box center [329, 162] width 6 height 6
checkbox input "true"
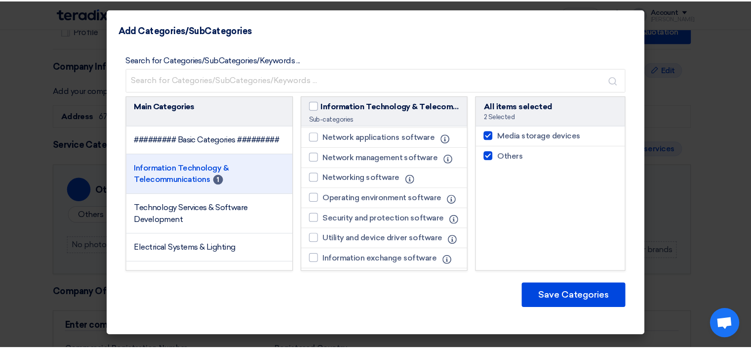
scroll to position [1087, 0]
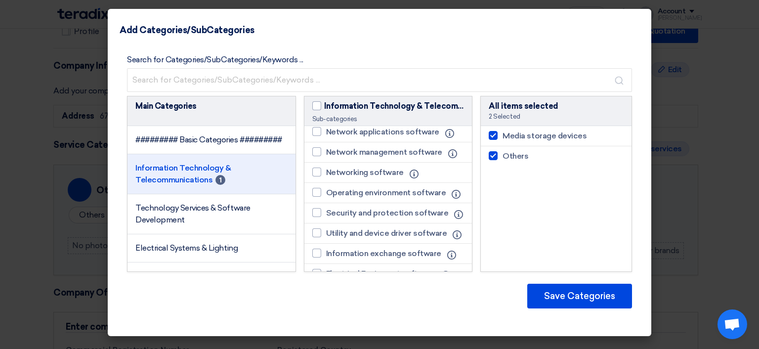
click at [680, 138] on modal-container "Add Categories/SubCategories Search for Categories/SubCategories/Keywords ... M…" at bounding box center [379, 174] width 759 height 349
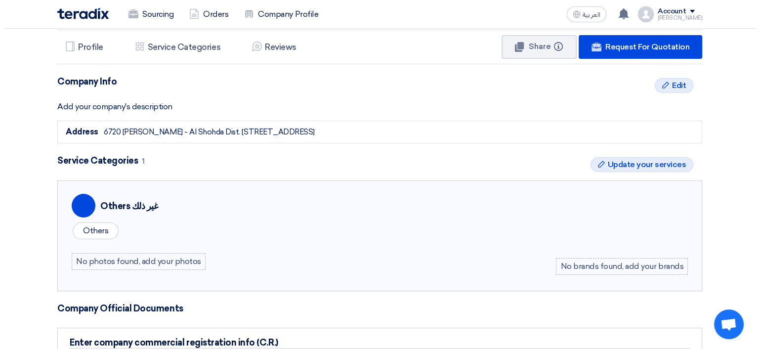
scroll to position [0, 0]
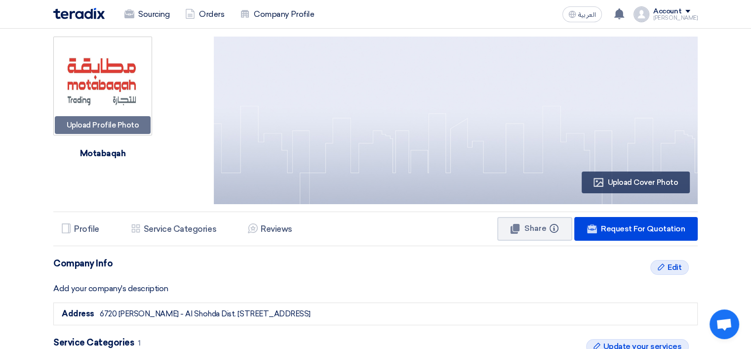
click at [684, 15] on div "[PERSON_NAME]" at bounding box center [675, 17] width 44 height 5
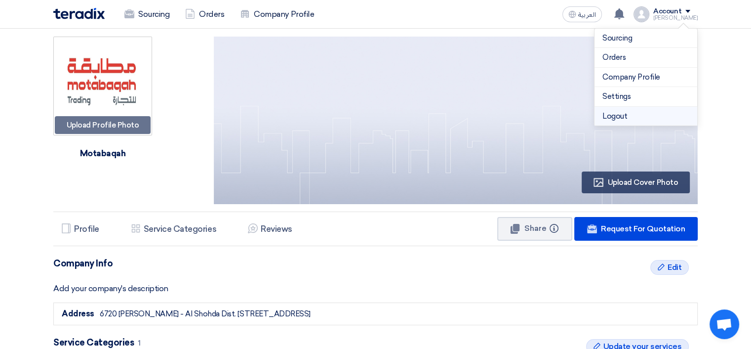
click at [636, 114] on li "Logout" at bounding box center [646, 116] width 103 height 19
